Goal: Navigation & Orientation: Find specific page/section

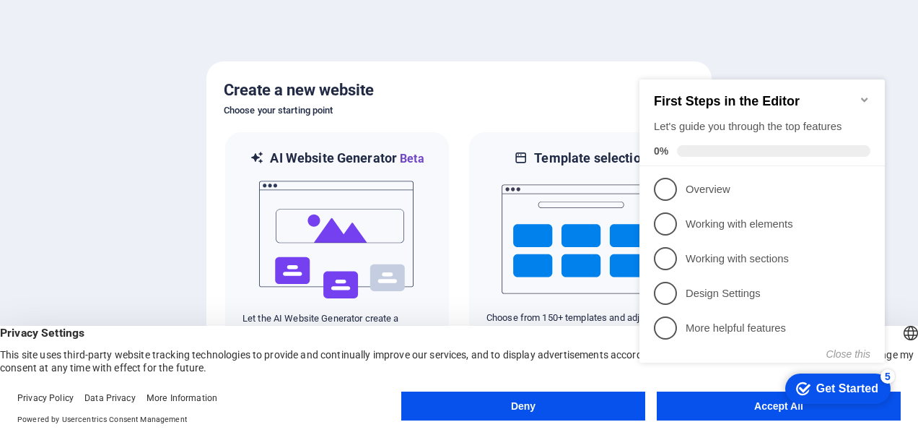
click at [859, 97] on icon "Minimize checklist" at bounding box center [865, 100] width 12 height 12
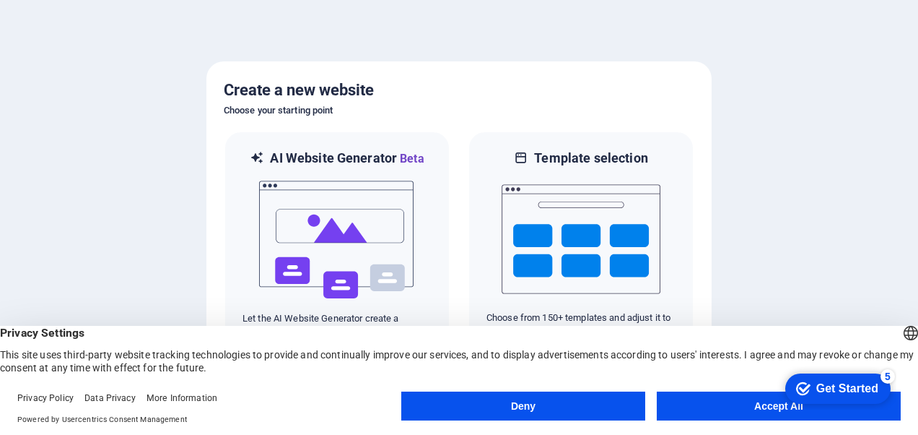
click at [695, 403] on button "Accept All" at bounding box center [779, 405] width 244 height 29
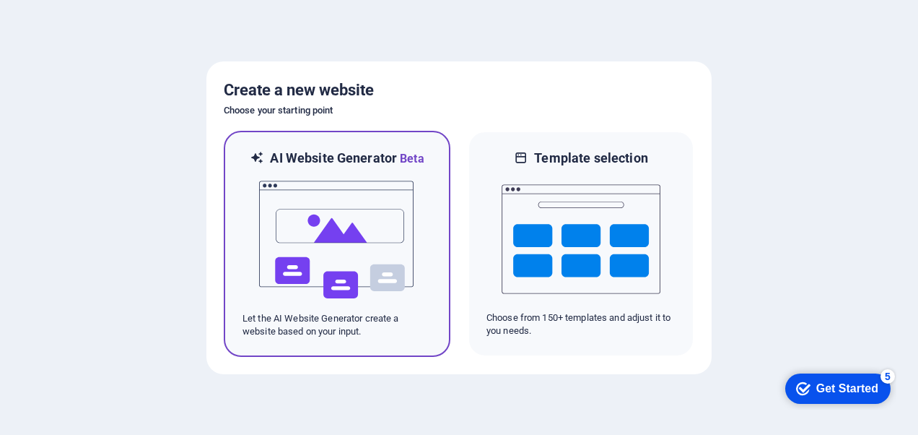
click at [346, 245] on img at bounding box center [337, 239] width 159 height 144
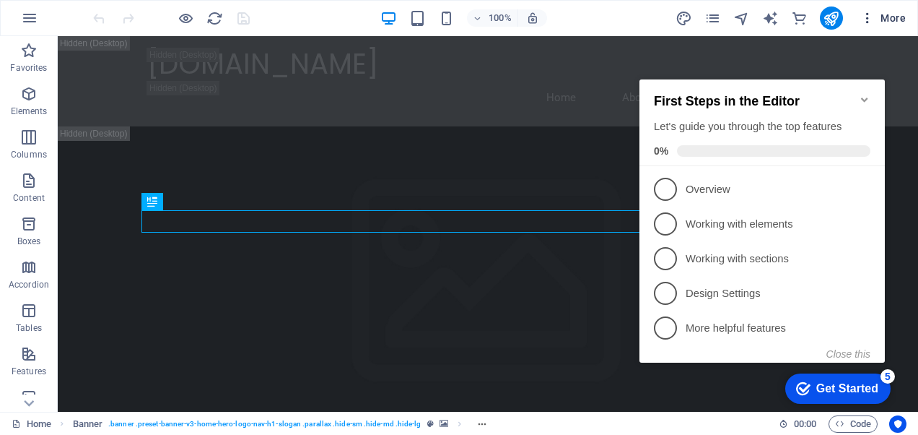
click at [872, 17] on icon "button" at bounding box center [868, 18] width 14 height 14
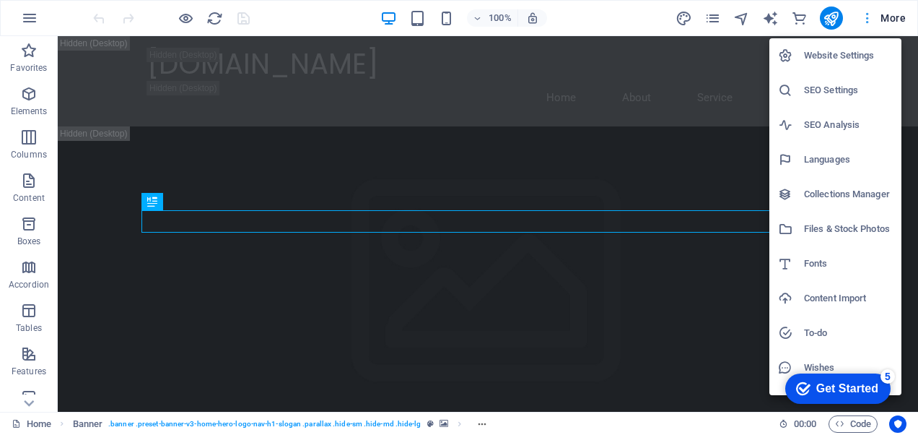
click at [872, 17] on div at bounding box center [459, 217] width 918 height 435
